Goal: Information Seeking & Learning: Learn about a topic

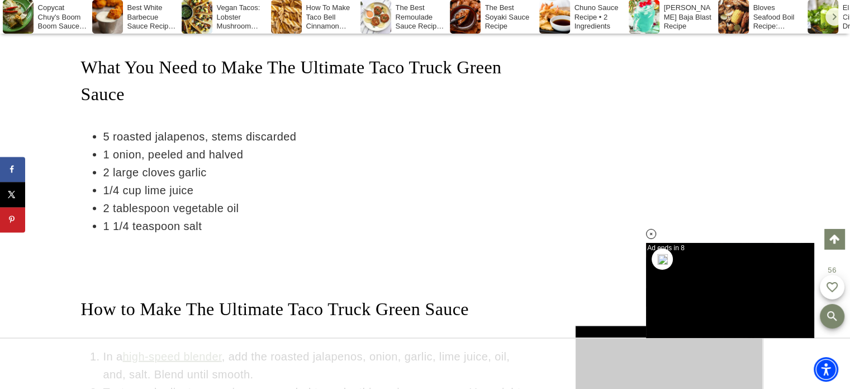
drag, startPoint x: 855, startPoint y: 20, endPoint x: 858, endPoint y: 115, distance: 94.5
